Goal: Transaction & Acquisition: Register for event/course

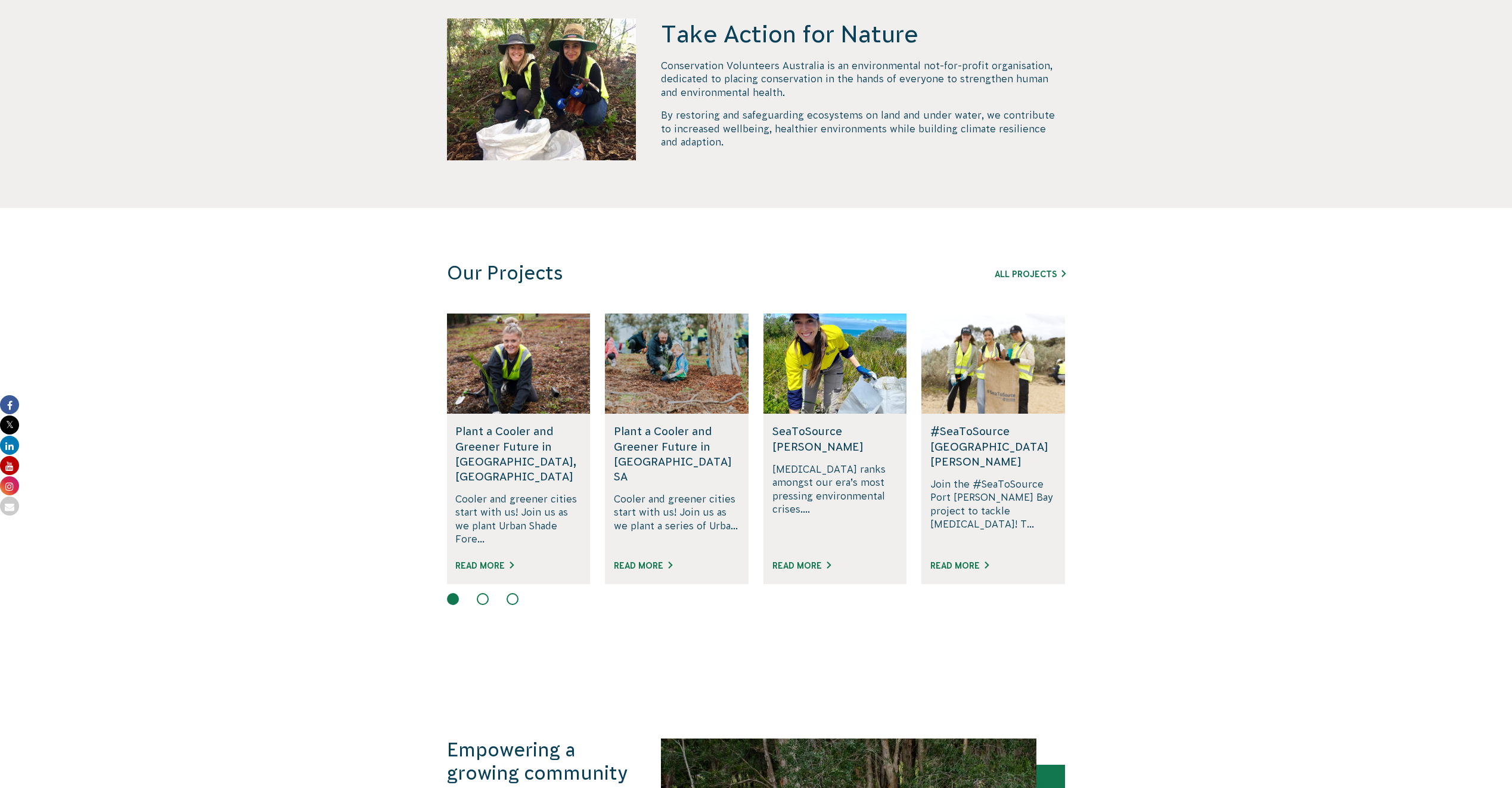
scroll to position [477, 0]
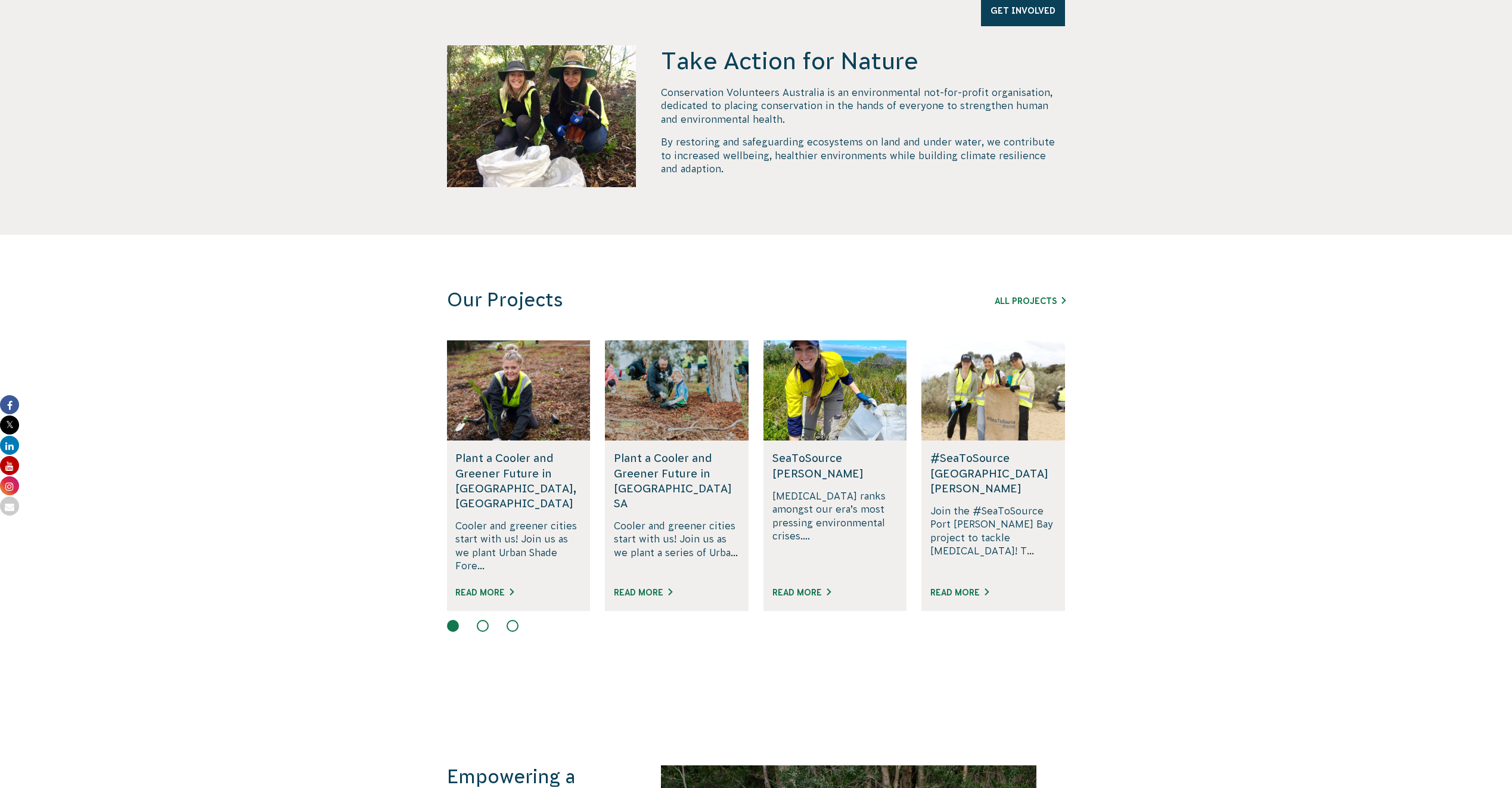
click at [481, 358] on button at bounding box center [482, 626] width 12 height 12
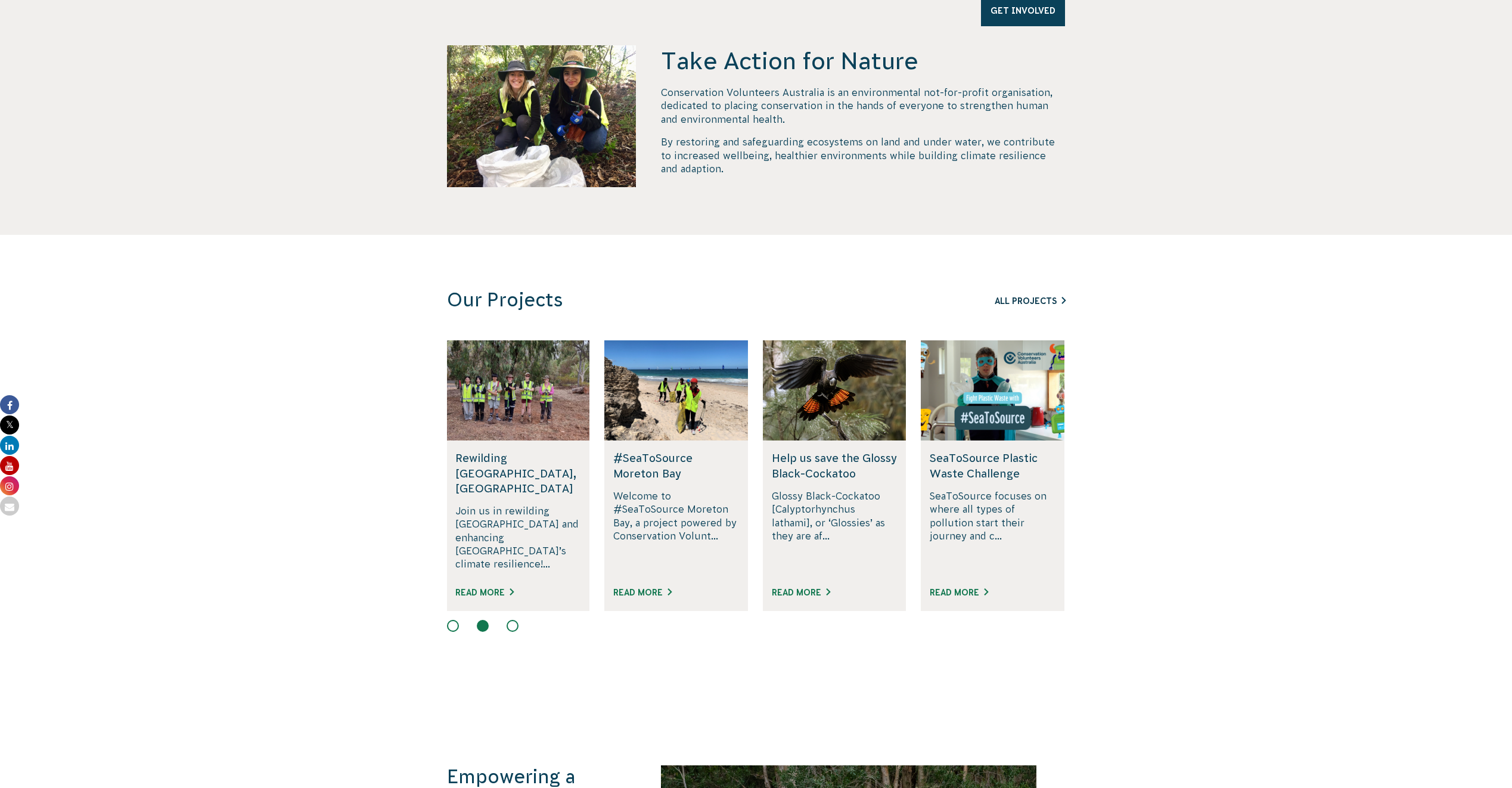
click at [748, 302] on link "All Projects" at bounding box center [1030, 301] width 71 height 10
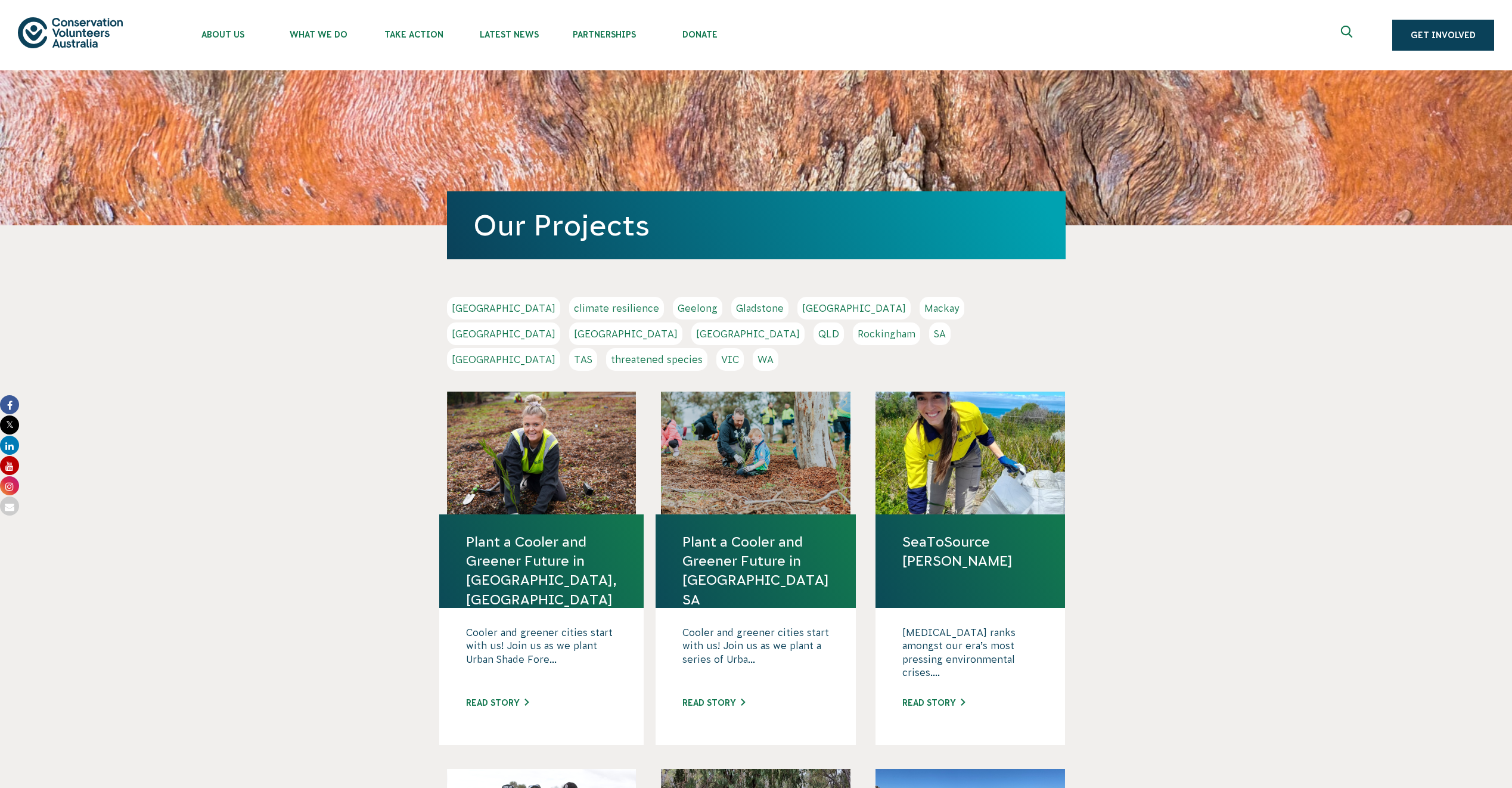
click at [683, 323] on link "[GEOGRAPHIC_DATA]" at bounding box center [626, 334] width 113 height 23
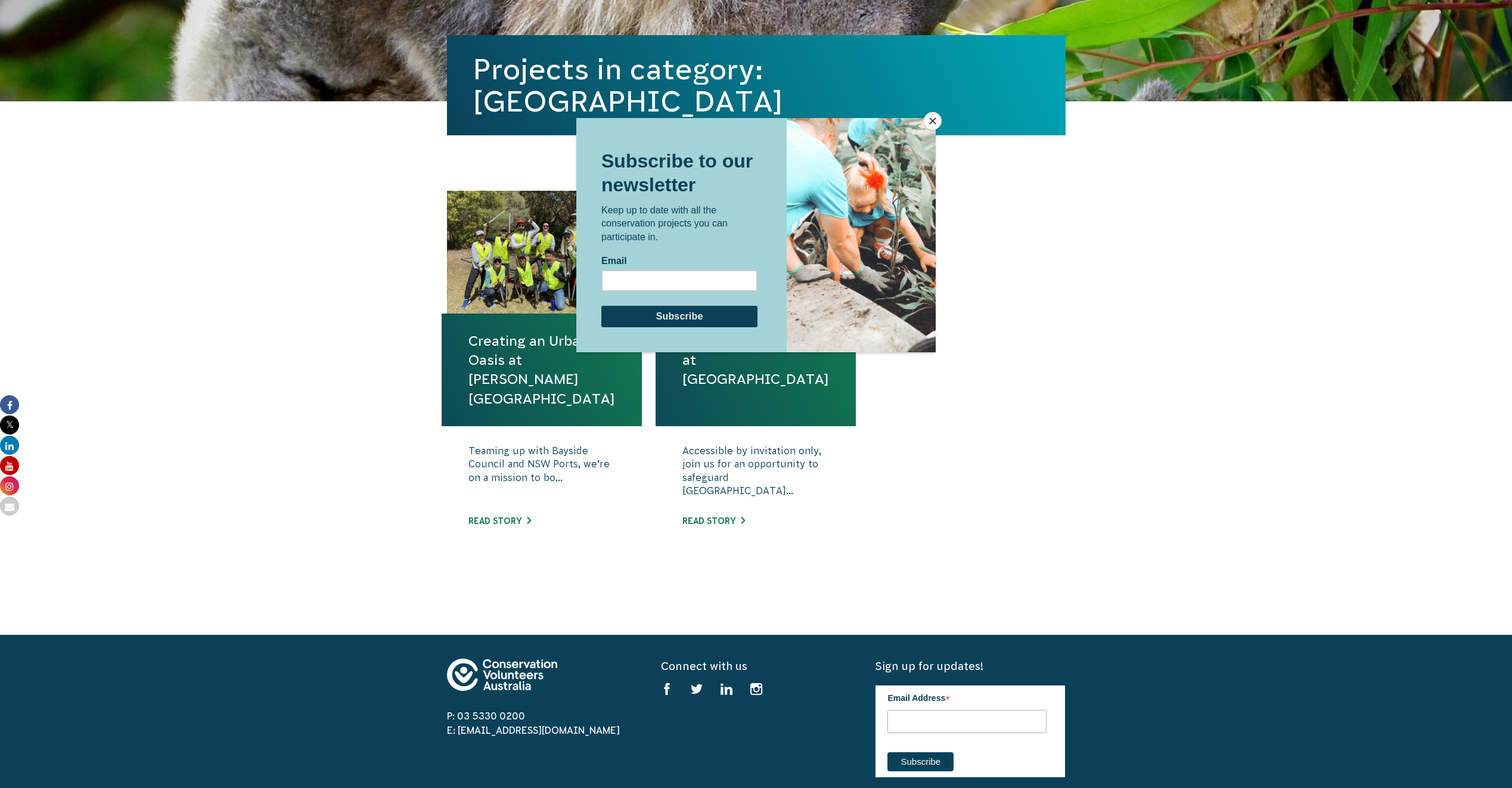
scroll to position [298, 0]
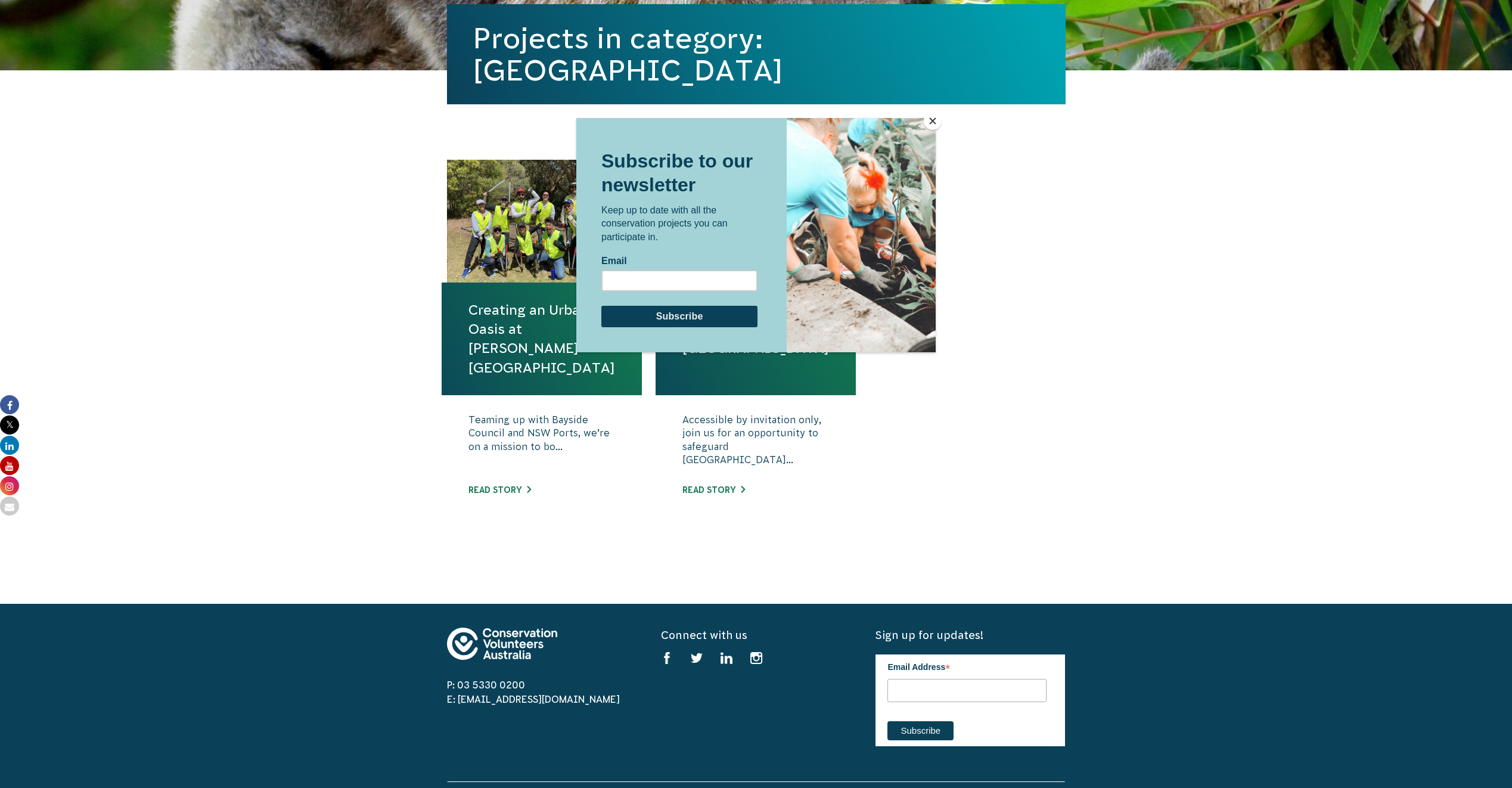
click at [926, 122] on button "Close" at bounding box center [932, 121] width 18 height 18
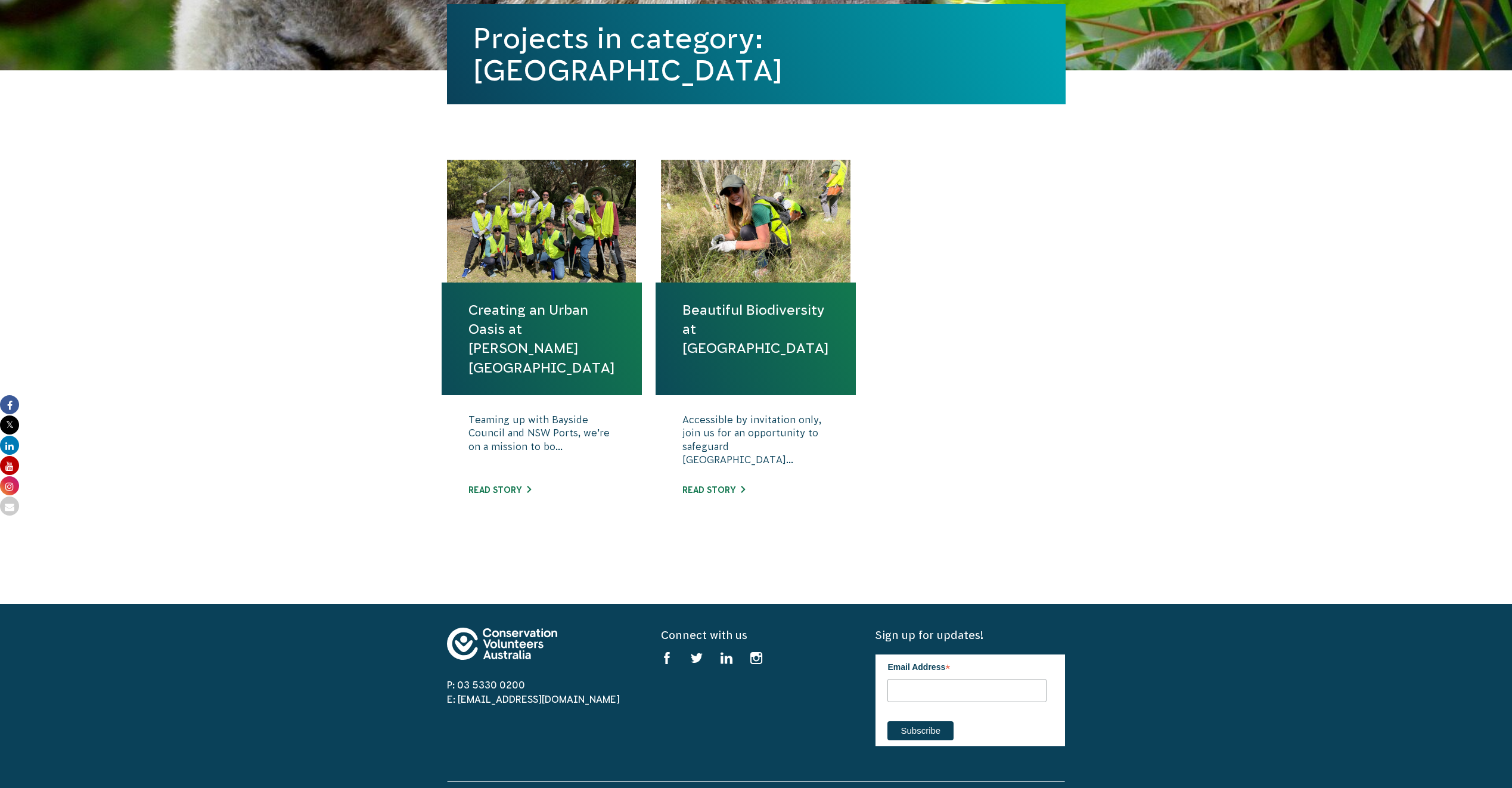
scroll to position [239, 0]
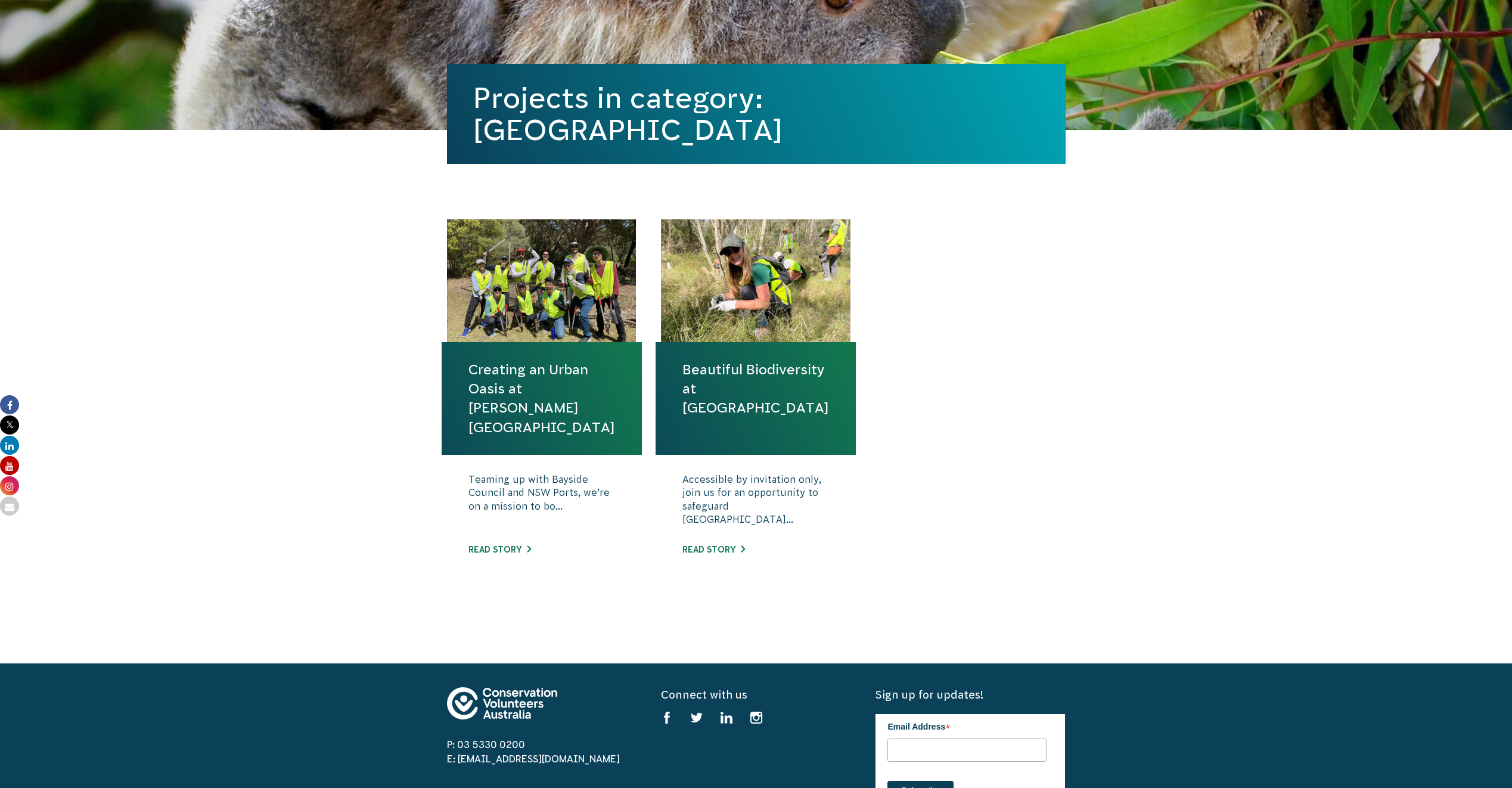
click at [719, 404] on link "Beautiful Biodiversity at [GEOGRAPHIC_DATA]" at bounding box center [756, 389] width 147 height 58
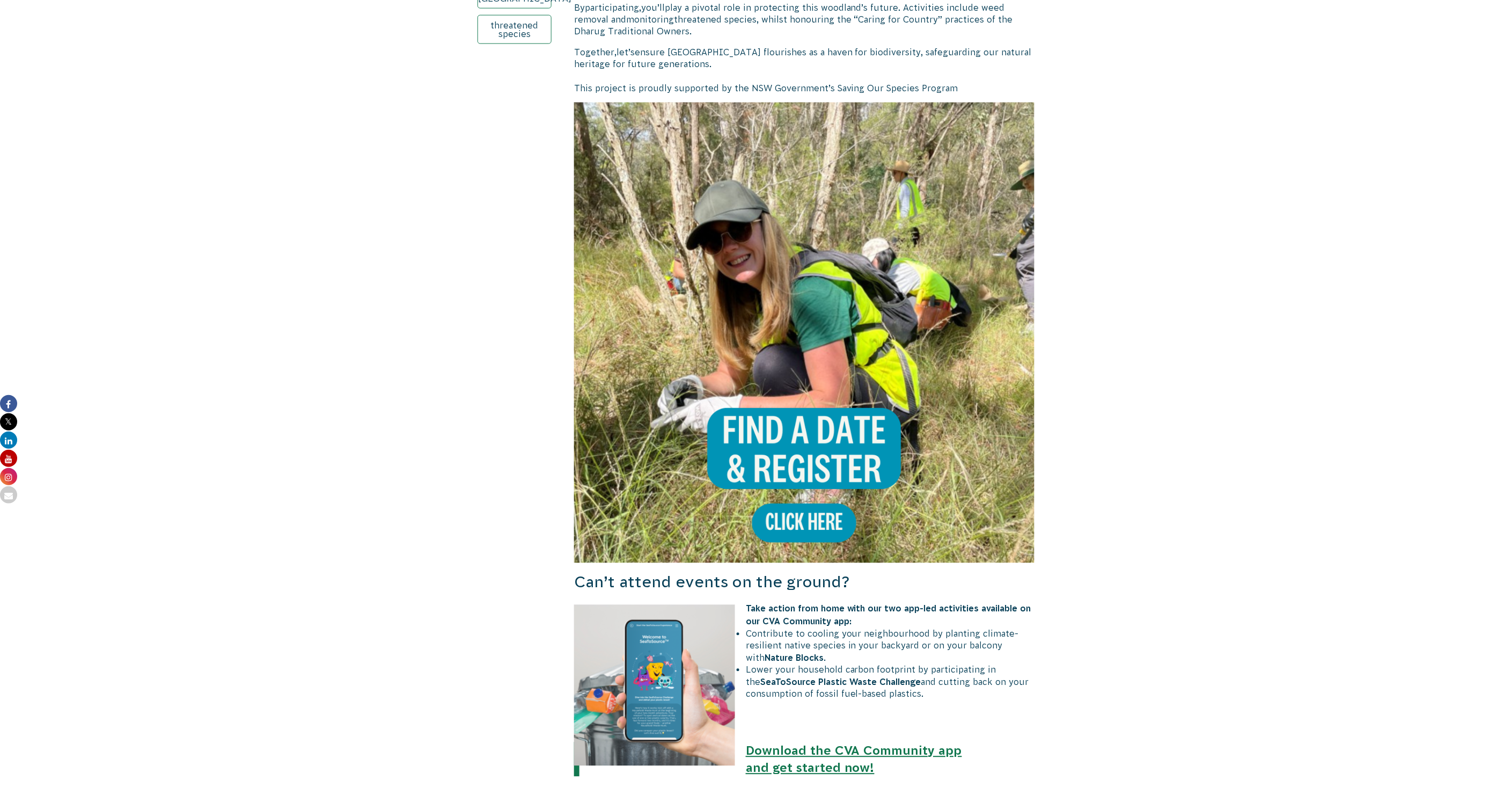
scroll to position [465, 0]
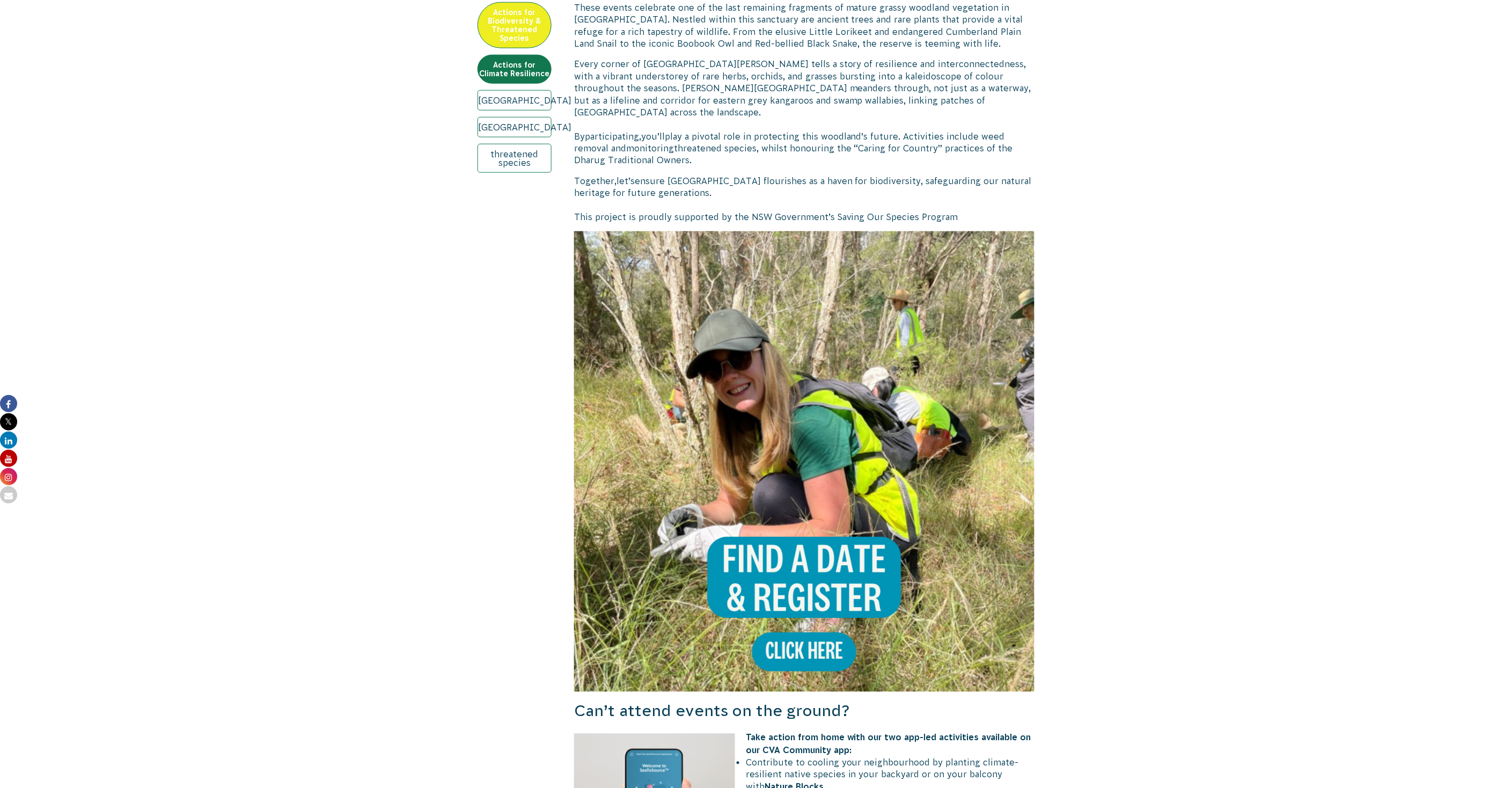
click at [819, 561] on img at bounding box center [804, 462] width 460 height 460
